Goal: Obtain resource: Download file/media

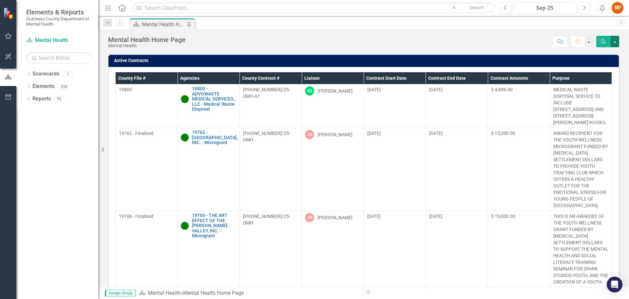
click at [617, 41] on button "button" at bounding box center [615, 41] width 9 height 11
click at [595, 53] on link "PDF Export to PDF" at bounding box center [593, 54] width 52 height 12
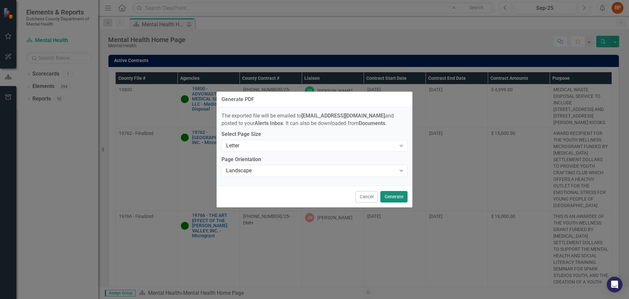
click at [398, 196] on button "Generate" at bounding box center [394, 196] width 27 height 11
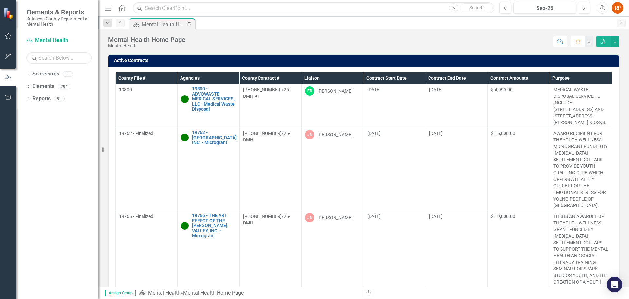
click at [308, 77] on th "Liaison" at bounding box center [333, 78] width 62 height 12
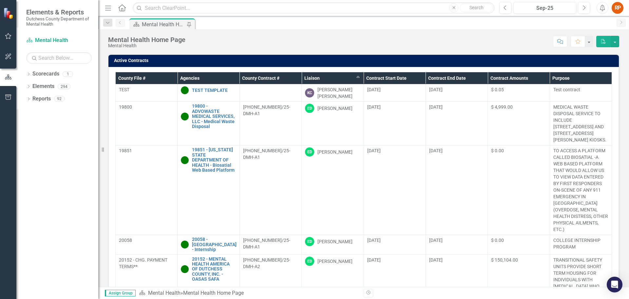
click at [308, 77] on th "Liaison Sort Ascending" at bounding box center [333, 78] width 62 height 12
click at [308, 77] on th "Liaison Sort Descending" at bounding box center [333, 78] width 62 height 12
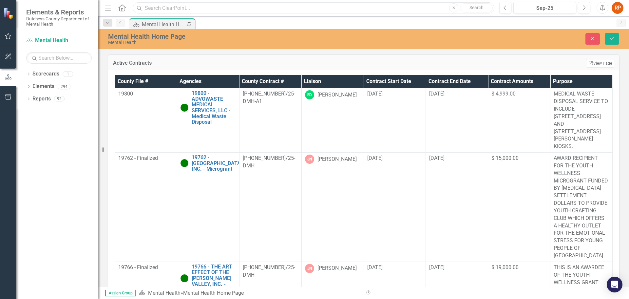
click at [169, 8] on input "text" at bounding box center [314, 7] width 362 height 11
click at [320, 48] on div "Mental Health Home Page Mental Health Close Save" at bounding box center [363, 39] width 531 height 20
click at [310, 80] on th "Liaison" at bounding box center [333, 81] width 62 height 13
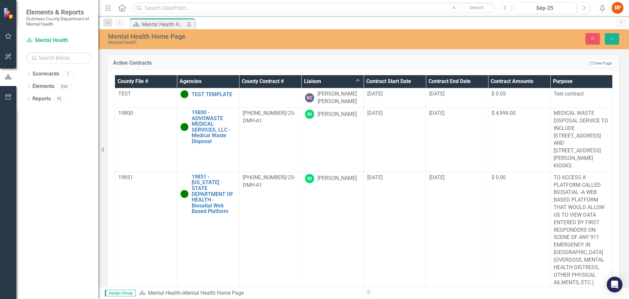
click at [310, 80] on th "Liaison Sort Ascending" at bounding box center [333, 81] width 62 height 13
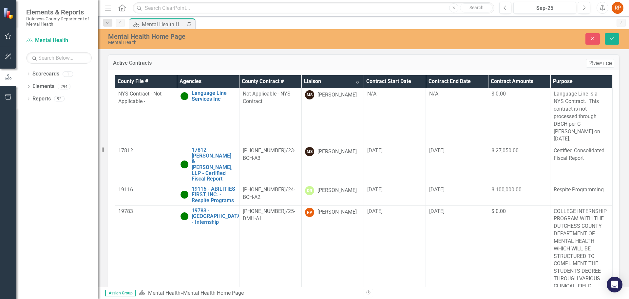
click at [353, 82] on th "Liaison Sort Descending" at bounding box center [333, 81] width 62 height 13
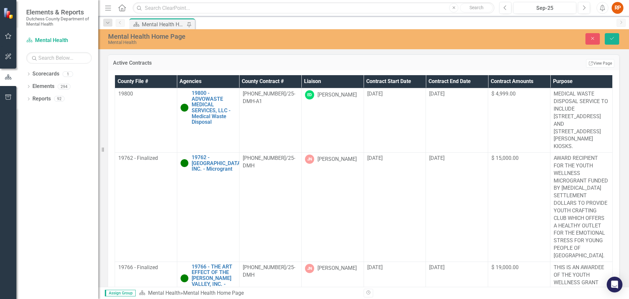
click at [516, 30] on div "Mental Health Home Page Mental Health Close Save" at bounding box center [363, 39] width 531 height 20
click at [587, 8] on button "Next" at bounding box center [584, 8] width 12 height 12
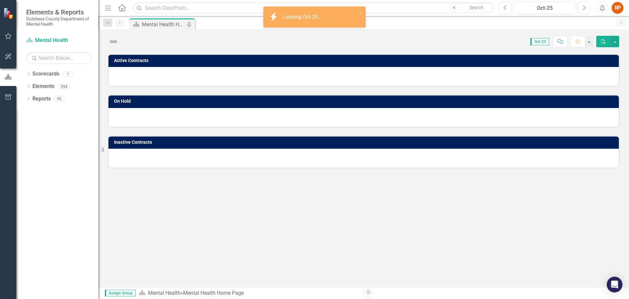
click at [587, 8] on button "Next" at bounding box center [584, 8] width 12 height 12
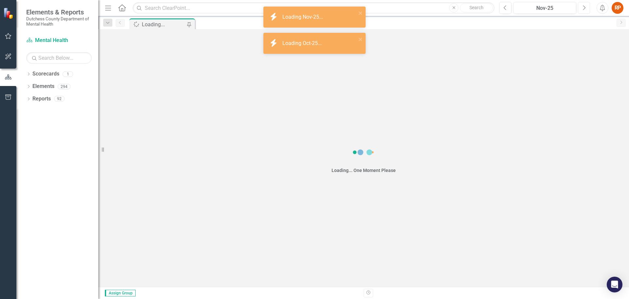
click at [587, 8] on button "Next" at bounding box center [584, 8] width 12 height 12
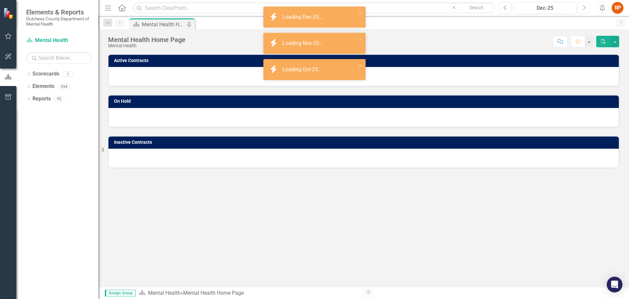
click at [586, 8] on button "Next" at bounding box center [584, 8] width 12 height 12
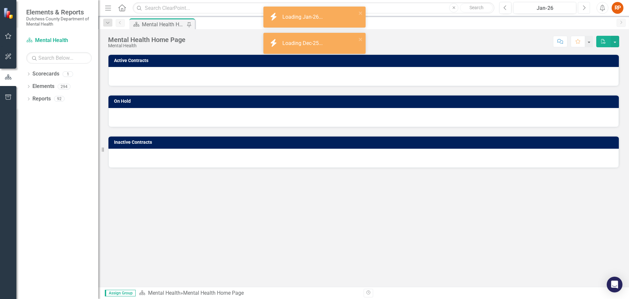
click at [586, 7] on icon "Next" at bounding box center [585, 8] width 4 height 6
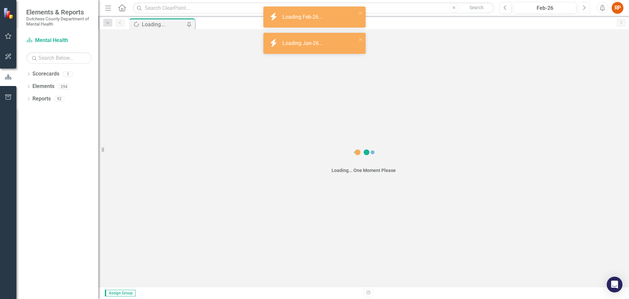
click at [586, 7] on icon "Next" at bounding box center [585, 8] width 4 height 6
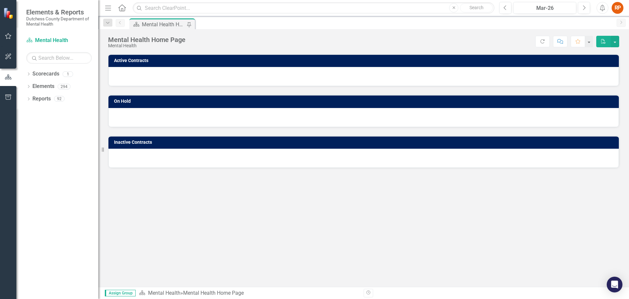
click at [287, 30] on div "Mental Health Home Page Mental Health Score: N/A Mar-26 Completed Refresh Comme…" at bounding box center [363, 39] width 531 height 20
click at [223, 212] on div "Active Contracts On Hold Inactive Contracts" at bounding box center [363, 170] width 531 height 233
click at [232, 34] on div "Mental Health Home Page Mental Health Score: N/A Mar-26 Completed Refresh Comme…" at bounding box center [363, 39] width 531 height 20
